Goal: Task Accomplishment & Management: Use online tool/utility

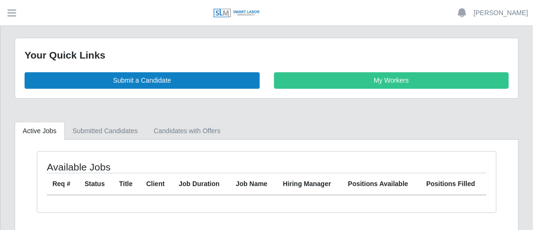
drag, startPoint x: 11, startPoint y: 0, endPoint x: 170, endPoint y: 22, distance: 160.6
click at [180, 20] on header "Yvette Mengel Account Settings Logout" at bounding box center [266, 13] width 533 height 26
click at [11, 11] on span "button" at bounding box center [12, 13] width 12 height 11
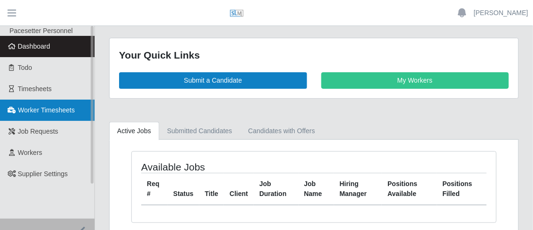
click at [37, 110] on span "Worker Timesheets" at bounding box center [46, 110] width 57 height 8
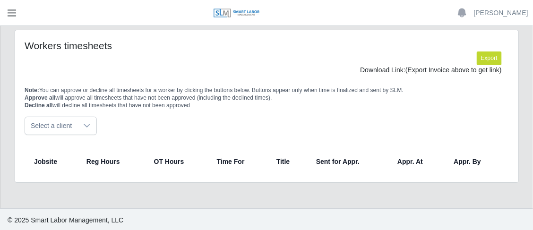
click at [9, 12] on span "button" at bounding box center [12, 13] width 12 height 11
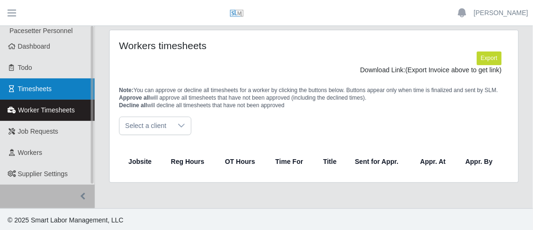
click at [35, 87] on span "Timesheets" at bounding box center [35, 89] width 34 height 8
